Goal: Find contact information: Find contact information

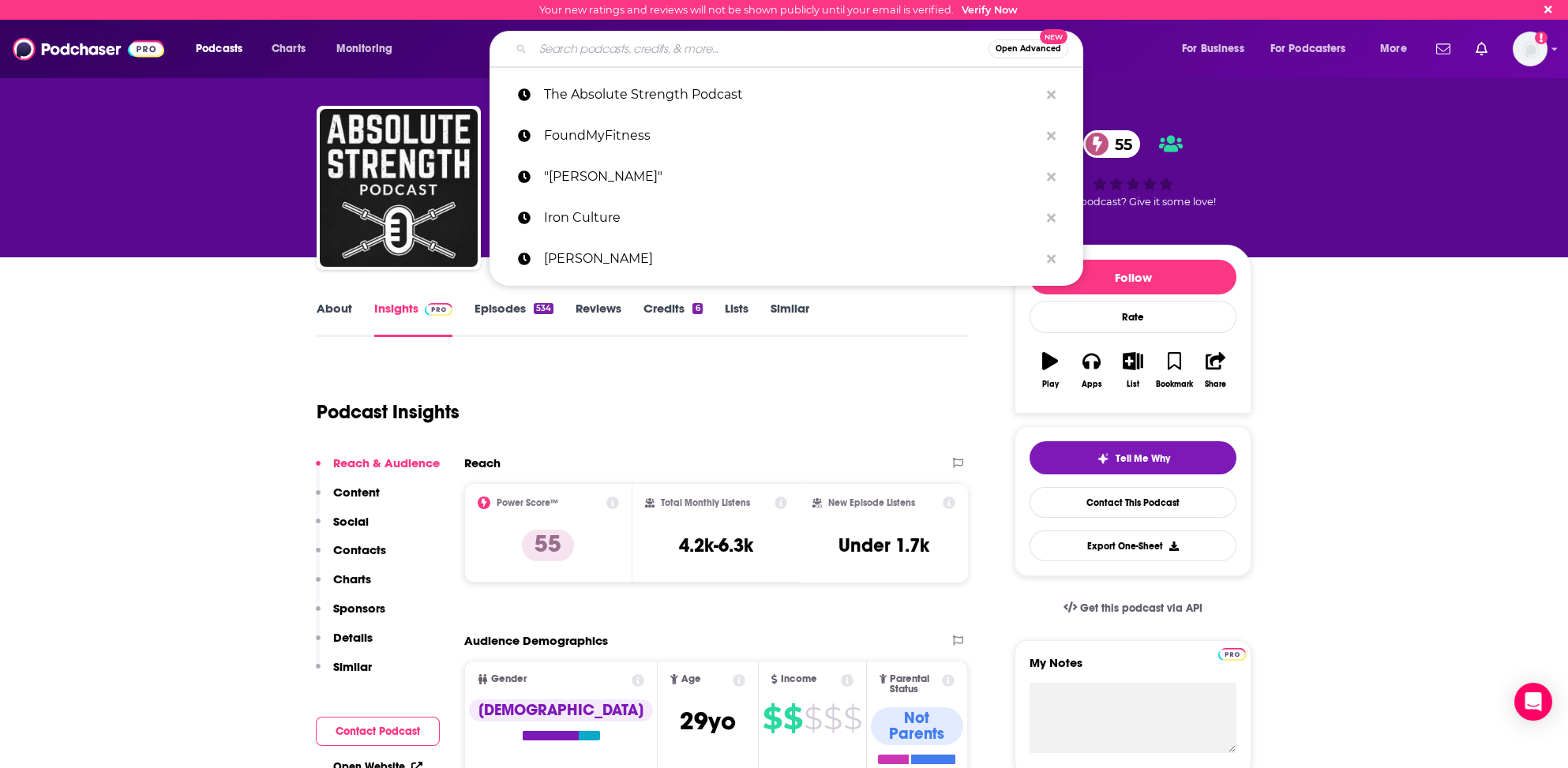
click at [544, 46] on input "Search podcasts, credits, & more..." at bounding box center [761, 49] width 456 height 25
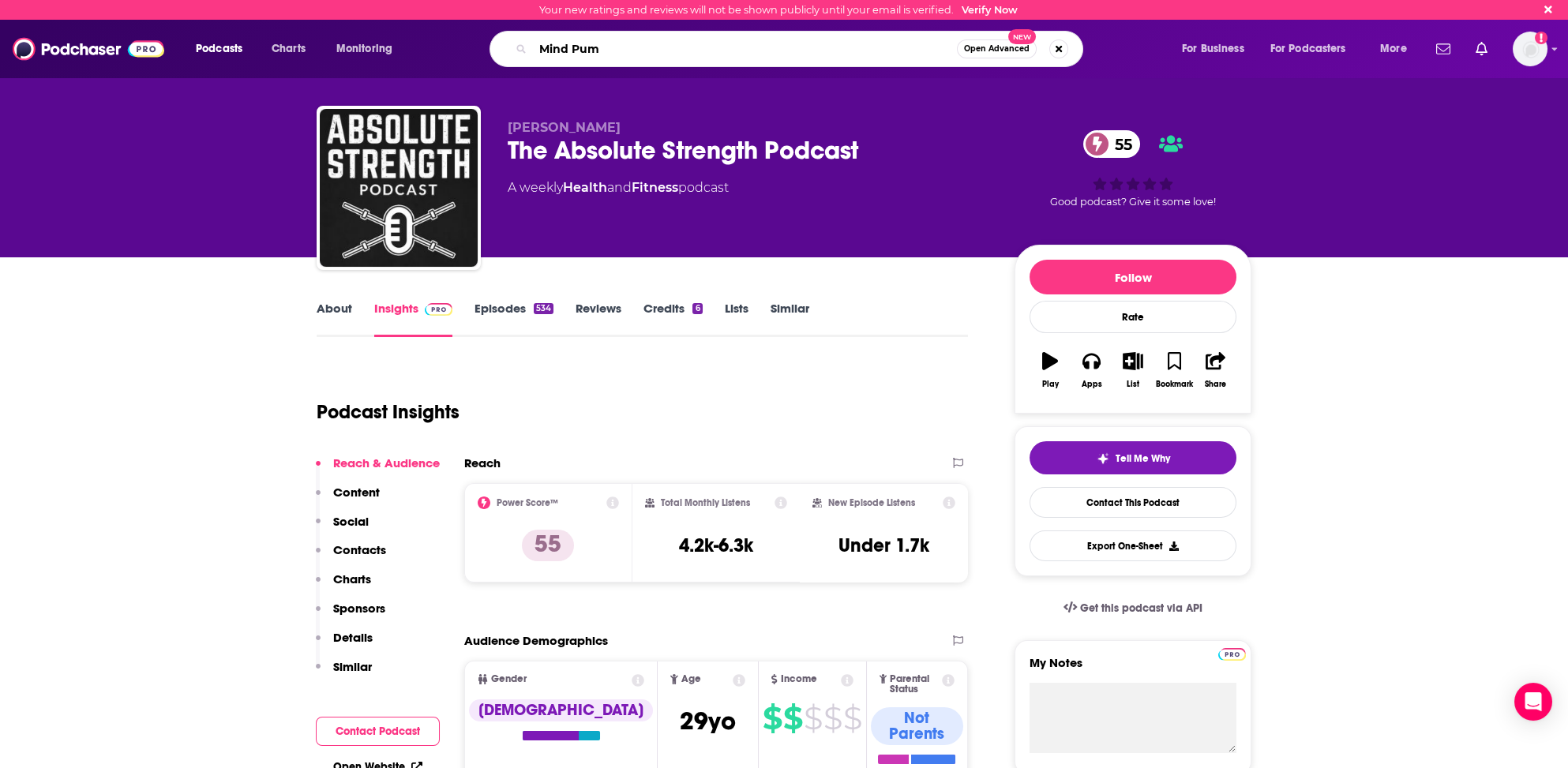
type input "Mind Pump"
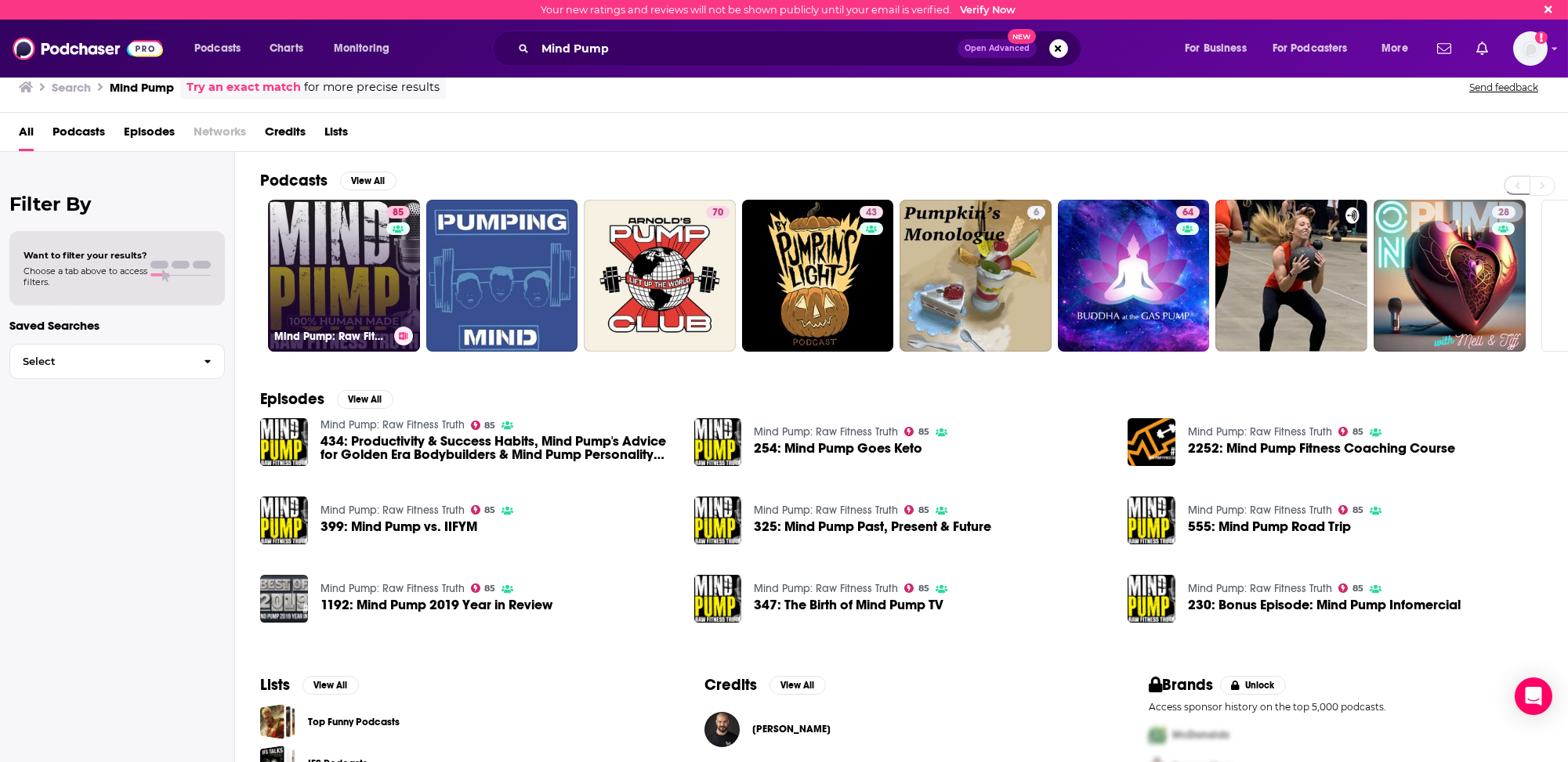
click at [326, 294] on link "85 Mind Pump: Raw Fitness Truth" at bounding box center [343, 275] width 152 height 152
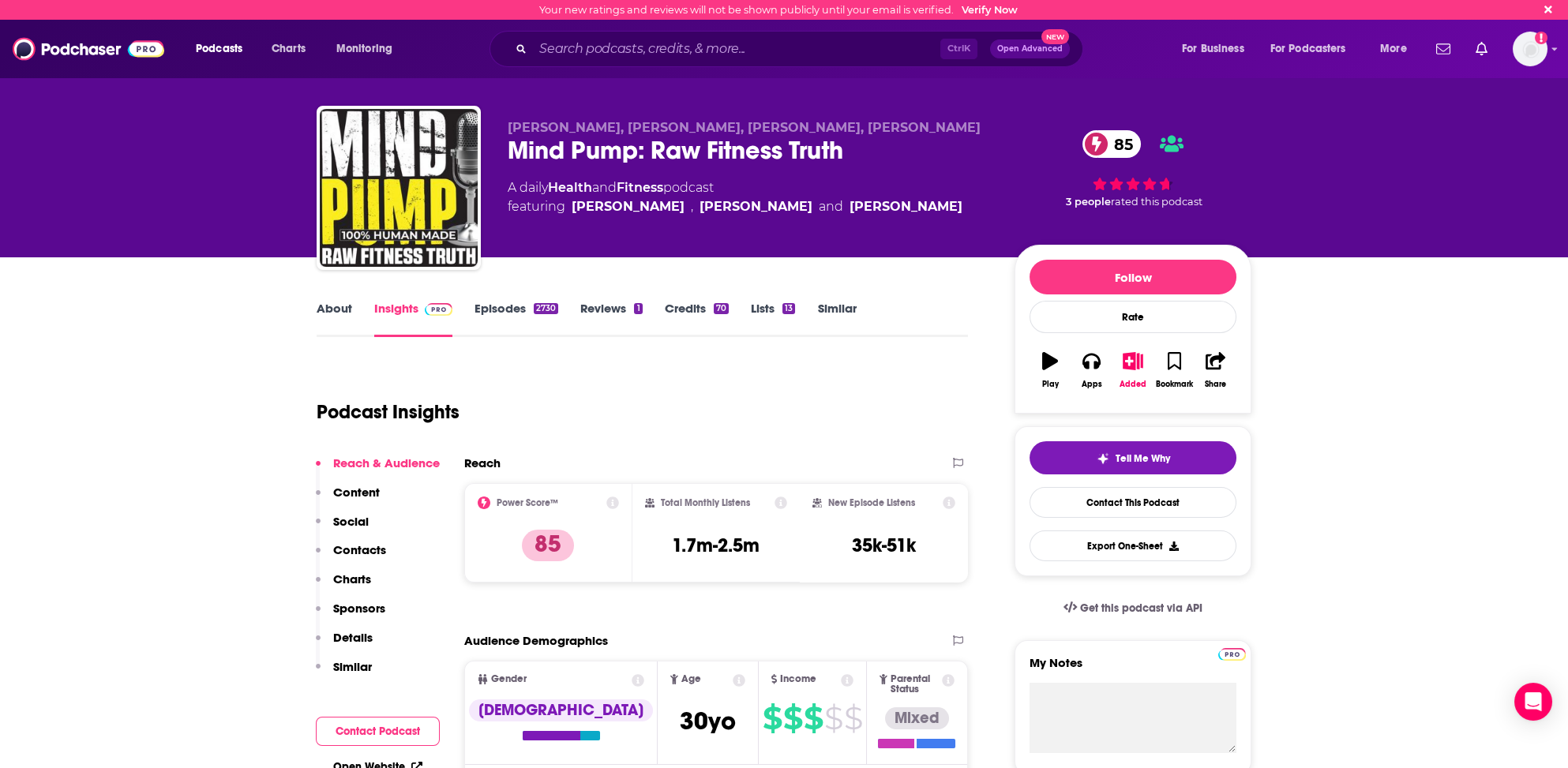
click at [368, 544] on p "Contacts" at bounding box center [359, 550] width 53 height 15
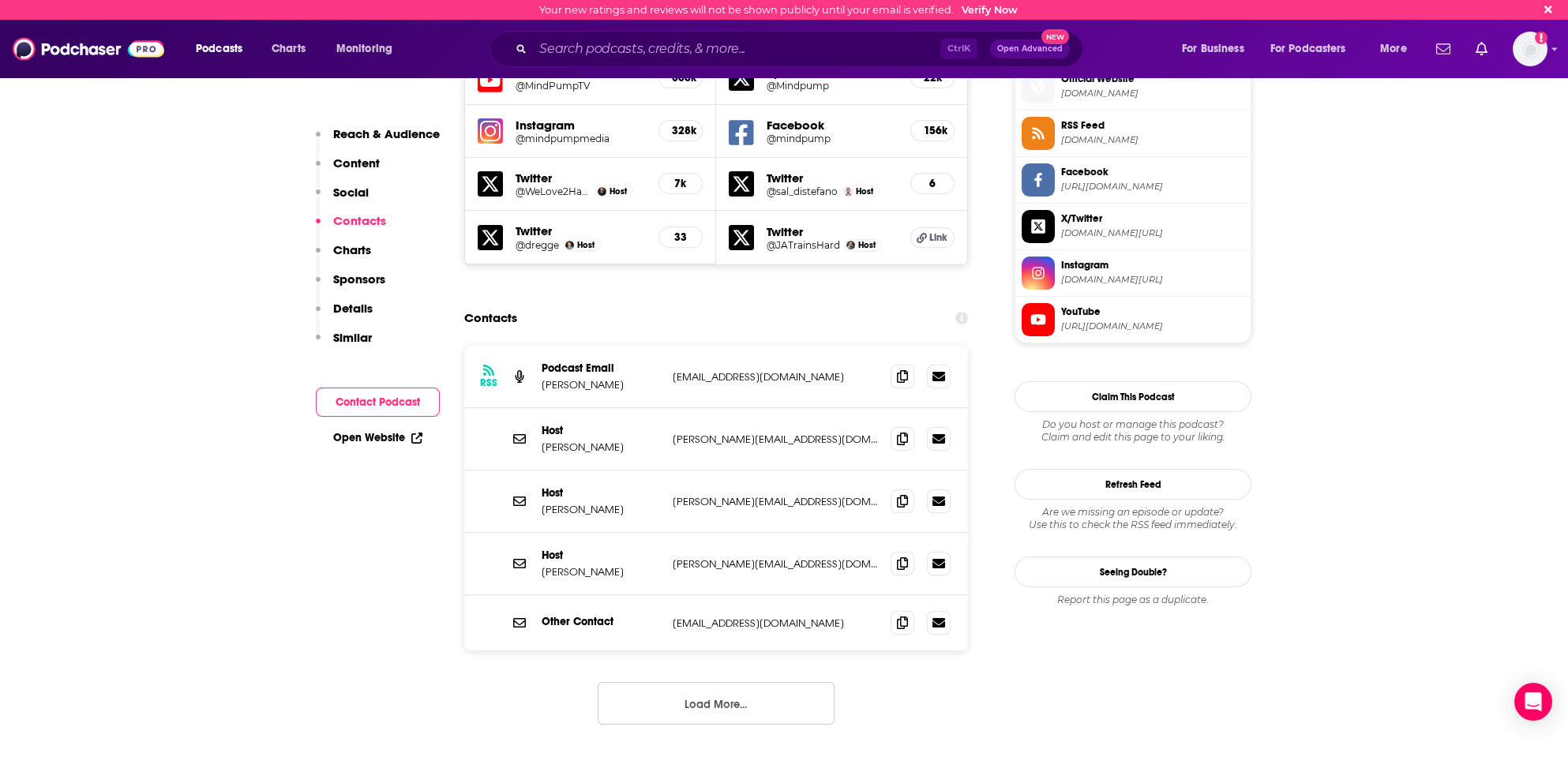
scroll to position [1423, 0]
